Goal: Transaction & Acquisition: Purchase product/service

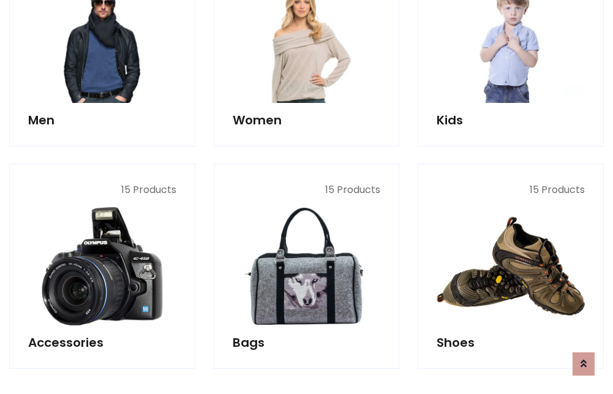
scroll to position [410, 0]
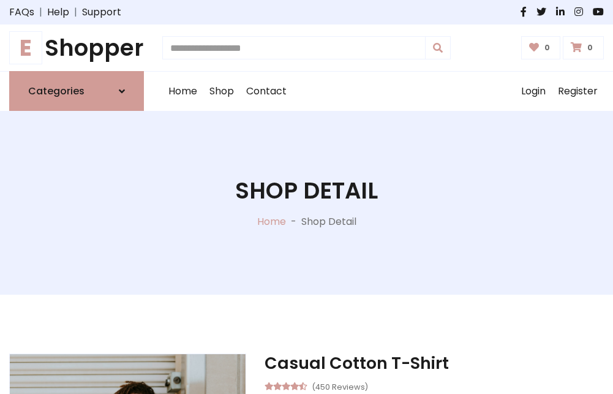
click at [77, 48] on h1 "E Shopper" at bounding box center [76, 47] width 135 height 27
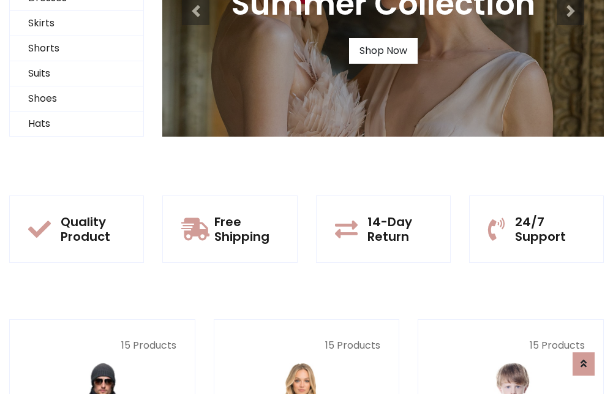
scroll to position [118, 0]
